Goal: Information Seeking & Learning: Learn about a topic

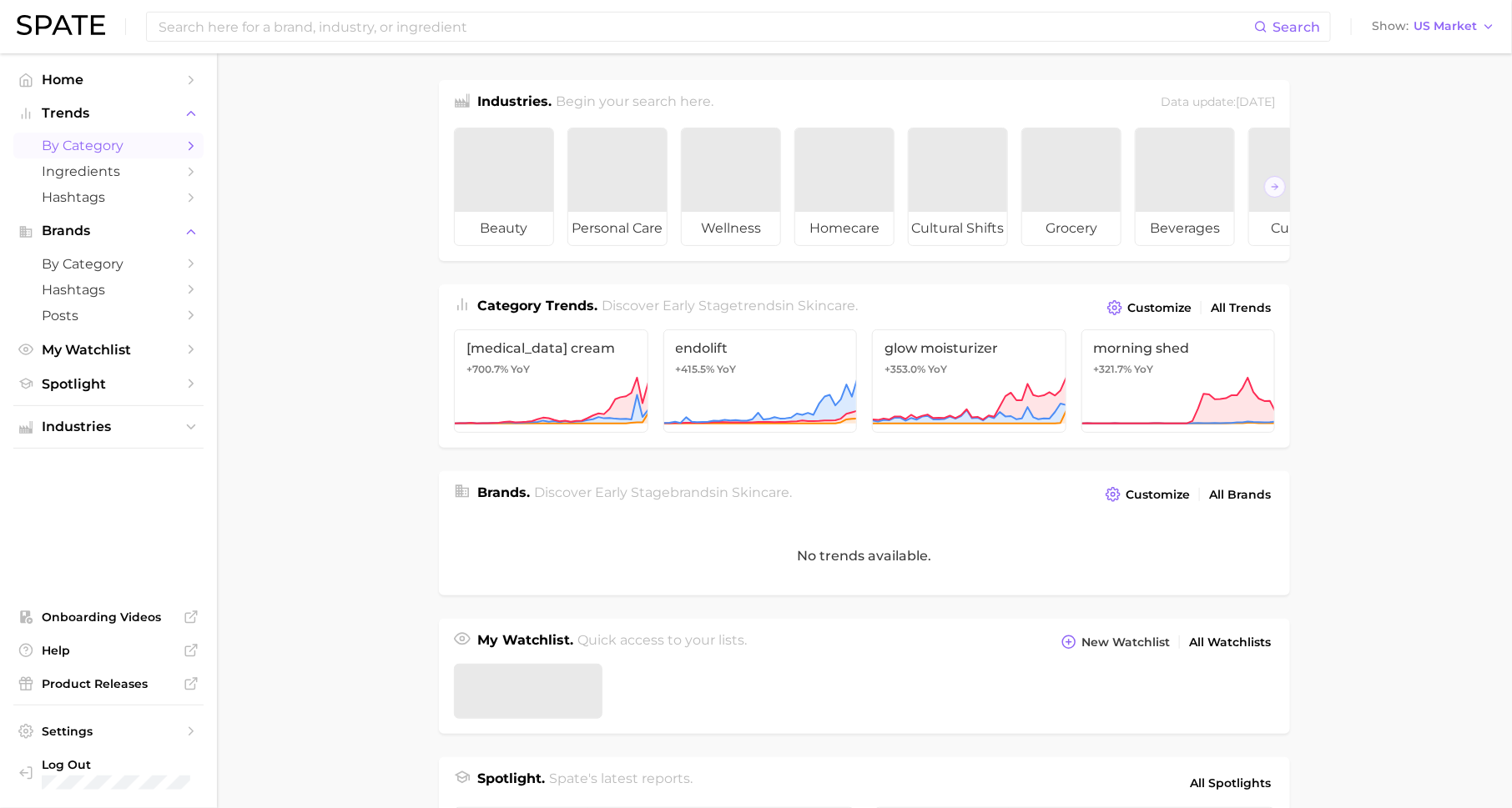
click at [123, 139] on span "by Category" at bounding box center [108, 146] width 133 height 16
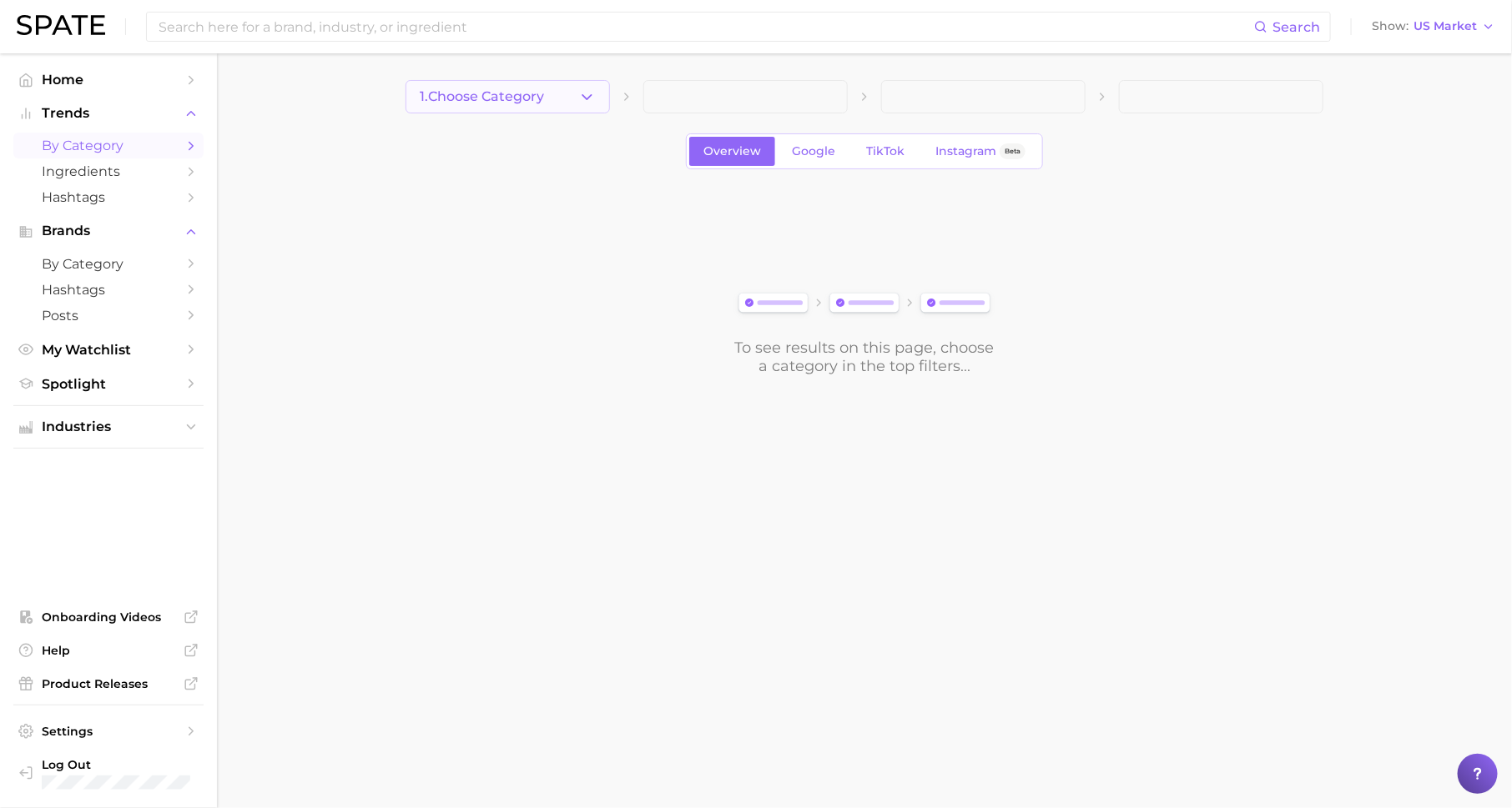
click at [455, 97] on span "1. Choose Category" at bounding box center [482, 96] width 124 height 15
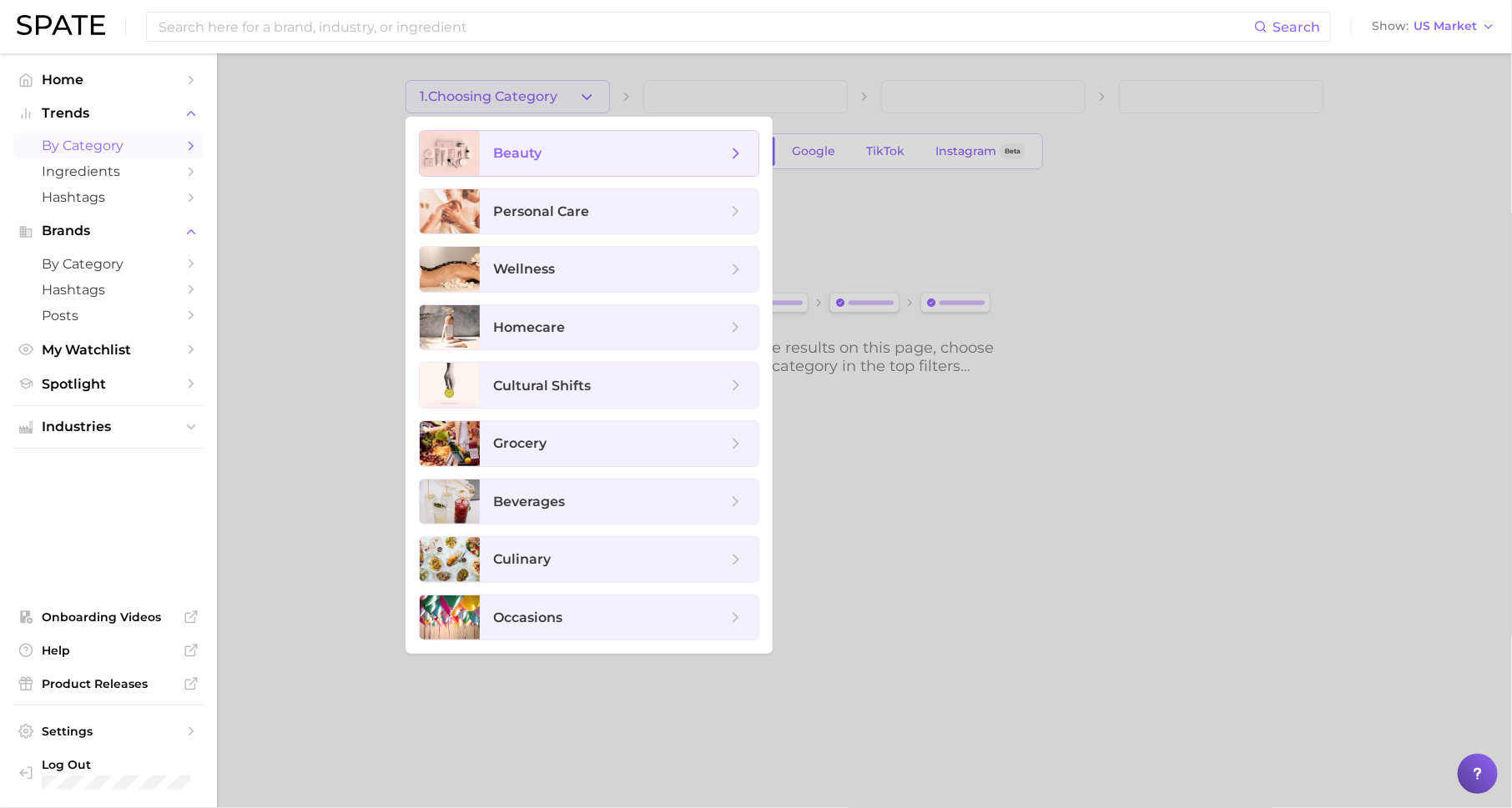
click at [568, 167] on span "beauty" at bounding box center [618, 154] width 279 height 45
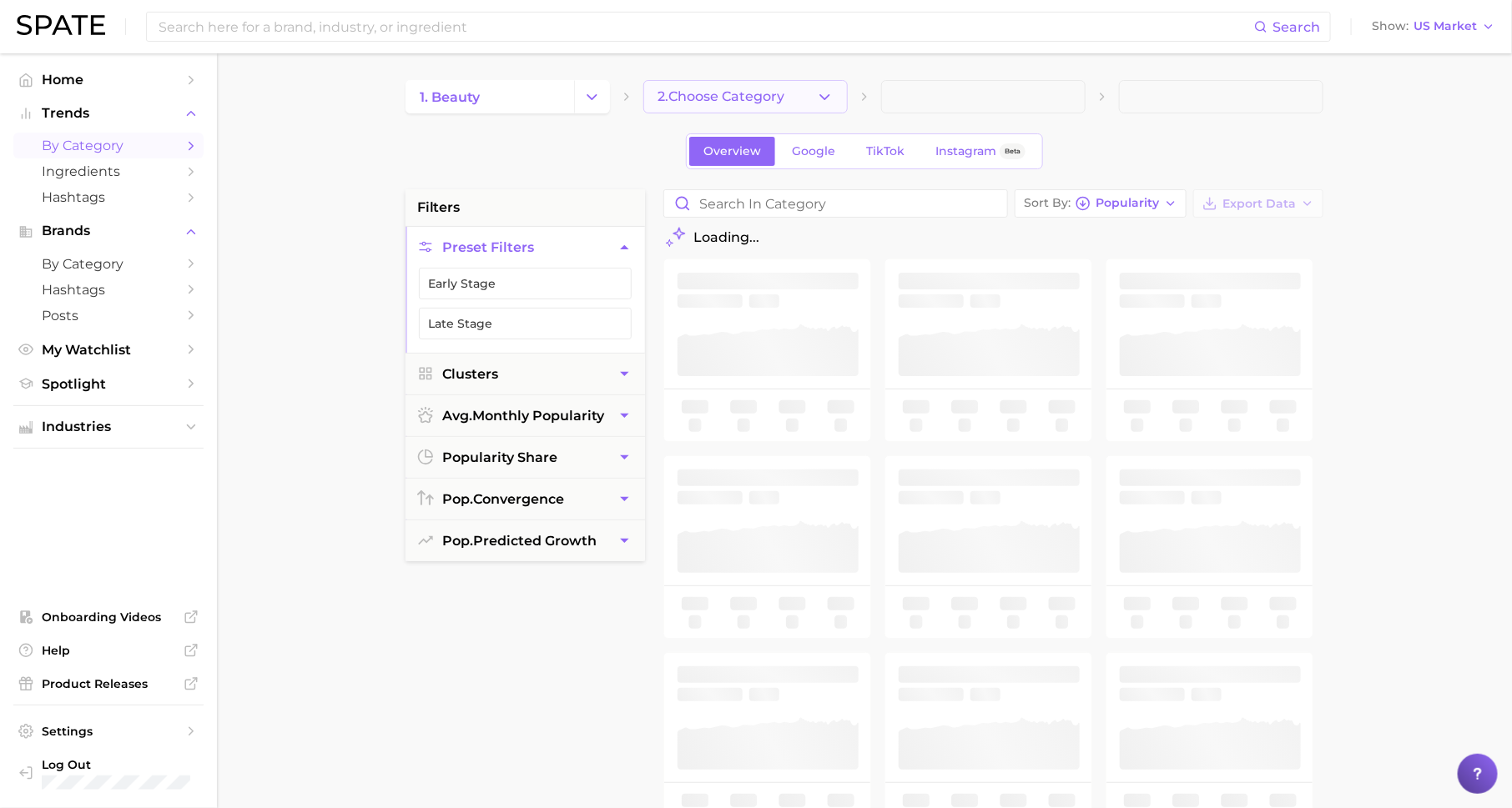
click at [668, 92] on span "2. Choose Category" at bounding box center [721, 96] width 126 height 15
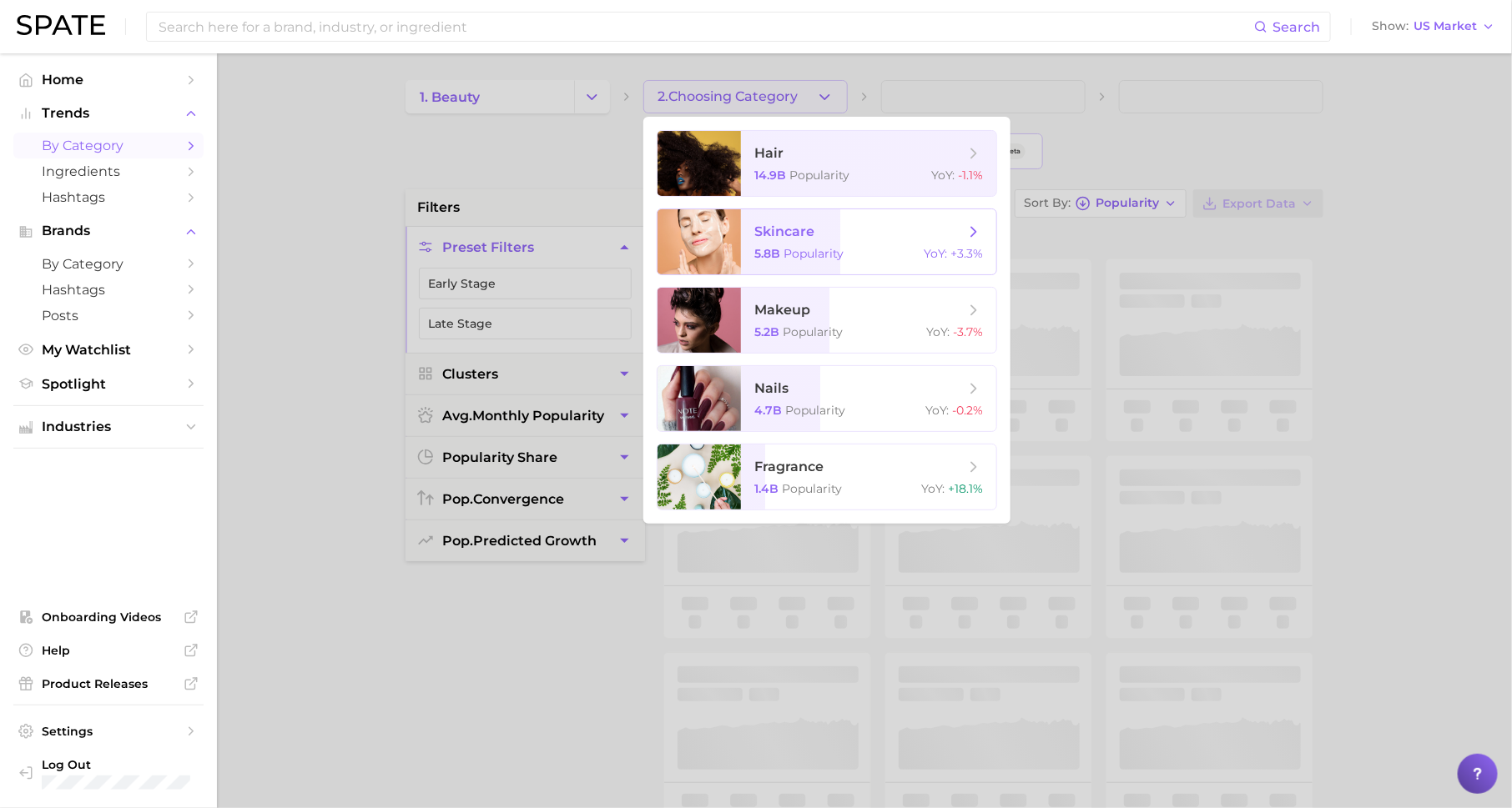
click at [801, 254] on span "Popularity" at bounding box center [814, 253] width 60 height 15
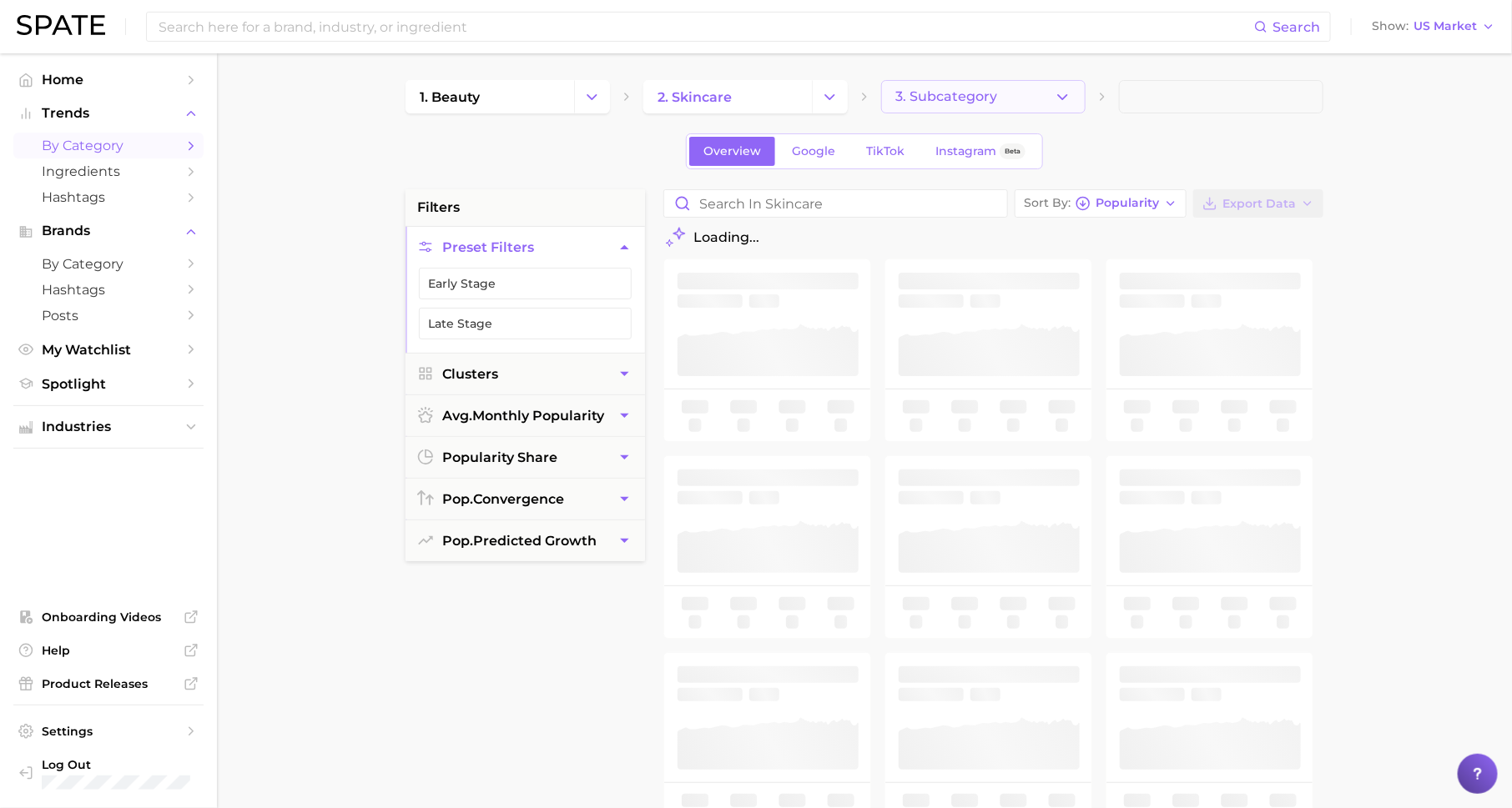
click at [924, 101] on span "3. Subcategory" at bounding box center [946, 96] width 102 height 15
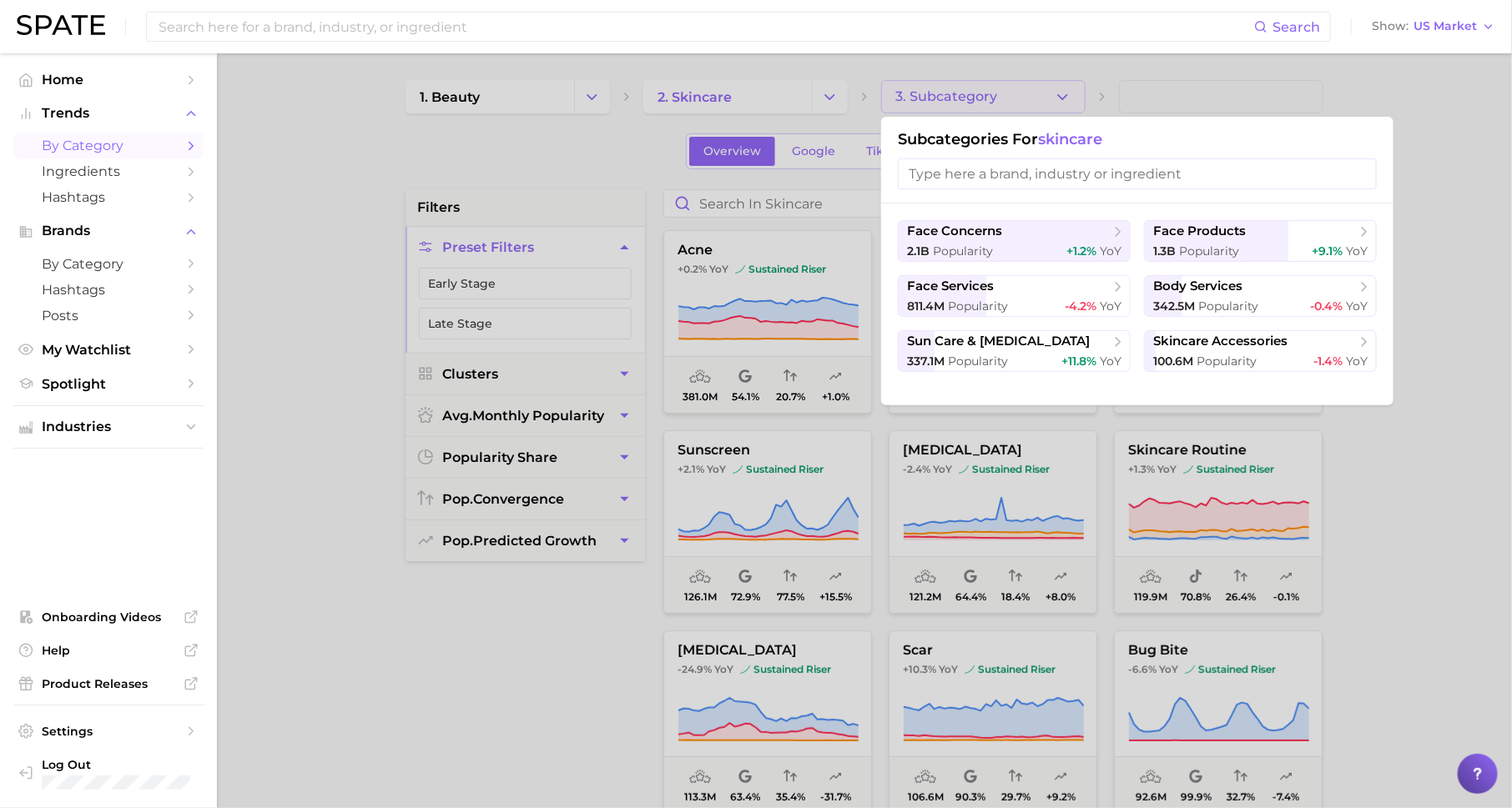
click at [1180, 216] on div "face concerns 2.1b Popularity +1.2% YoY face products 1.3b Popularity +9.1% YoY…" at bounding box center [1137, 304] width 512 height 202
click at [1185, 228] on span "face products" at bounding box center [1199, 231] width 92 height 16
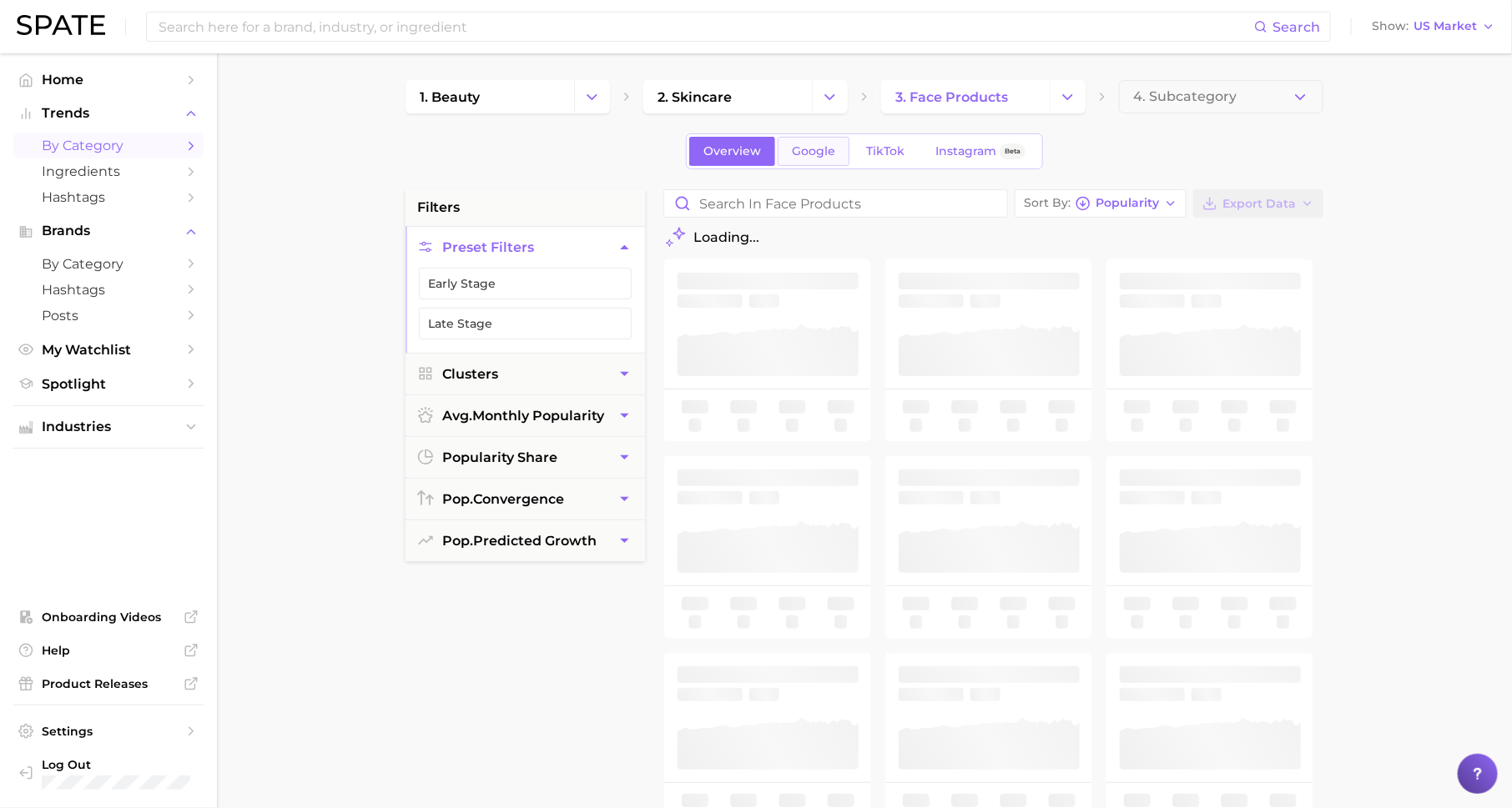
click at [809, 160] on link "Google" at bounding box center [814, 152] width 72 height 29
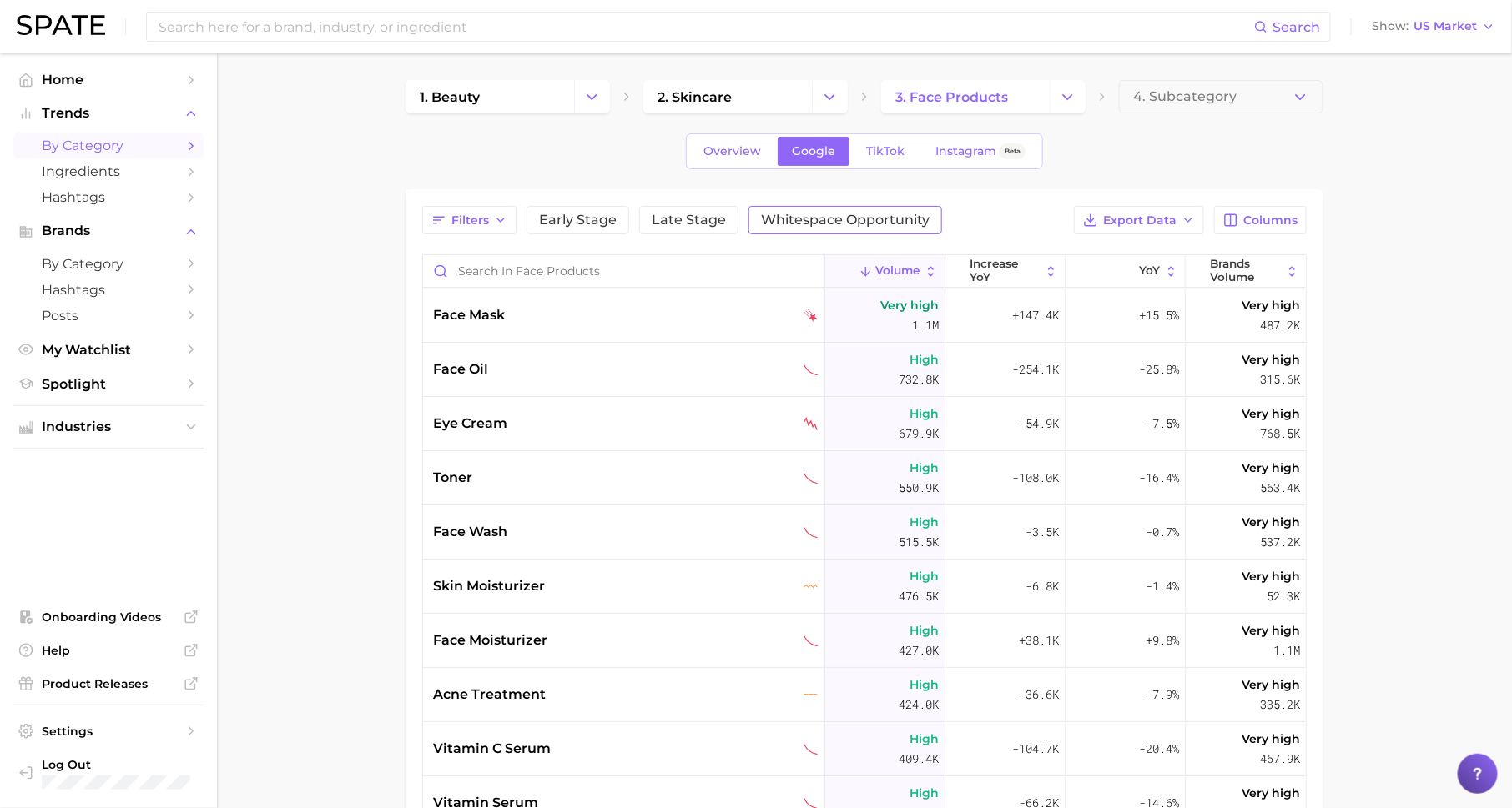
click at [840, 215] on span "Whitespace Opportunity" at bounding box center [844, 221] width 168 height 14
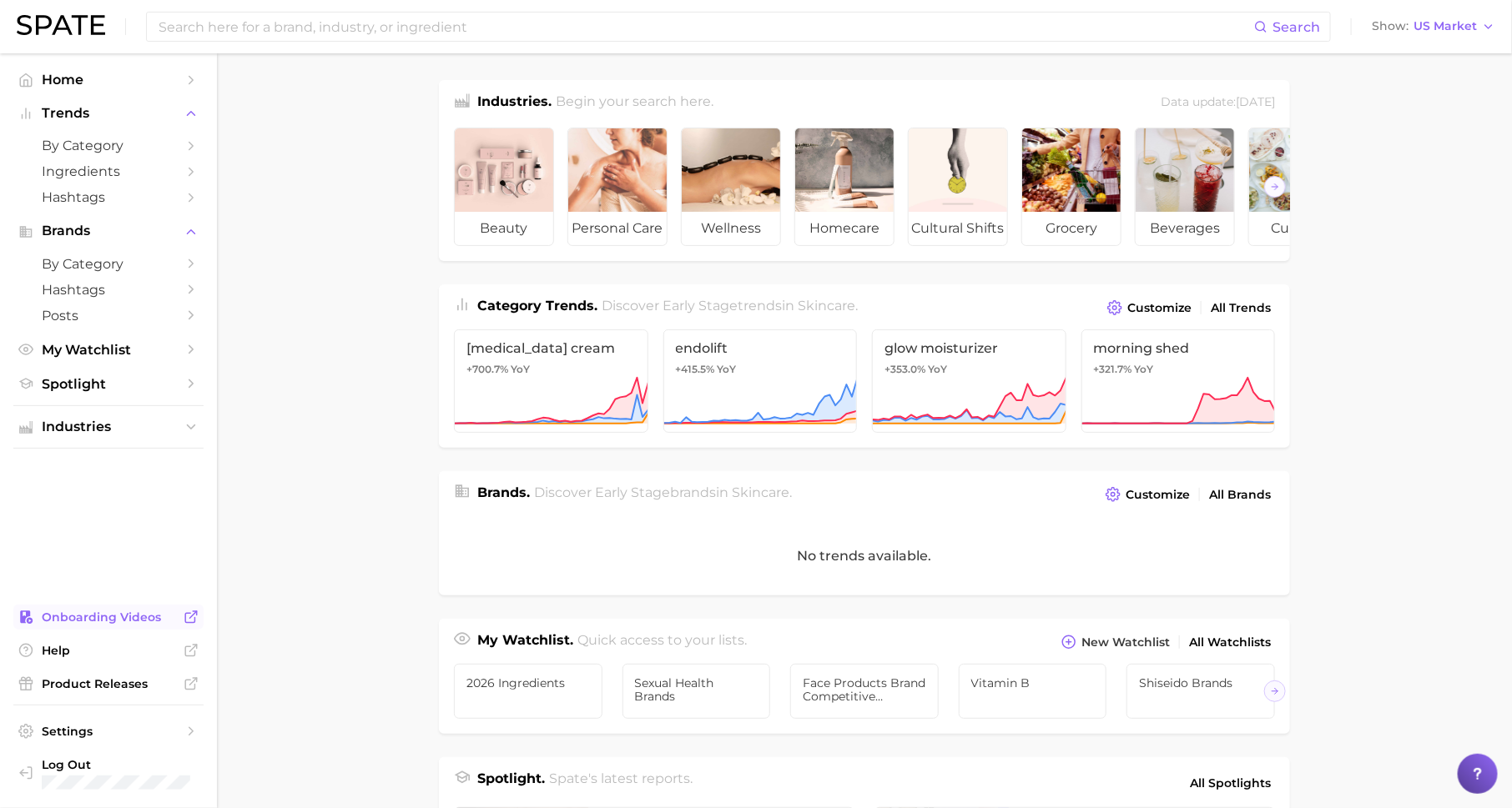
click at [129, 617] on span "Onboarding Videos" at bounding box center [108, 616] width 133 height 15
